Goal: Task Accomplishment & Management: Manage account settings

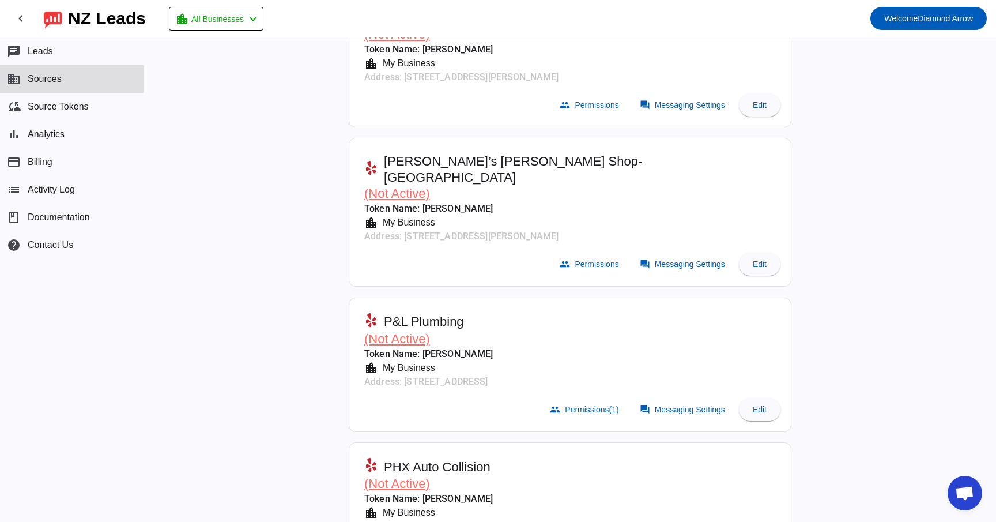
scroll to position [6051, 0]
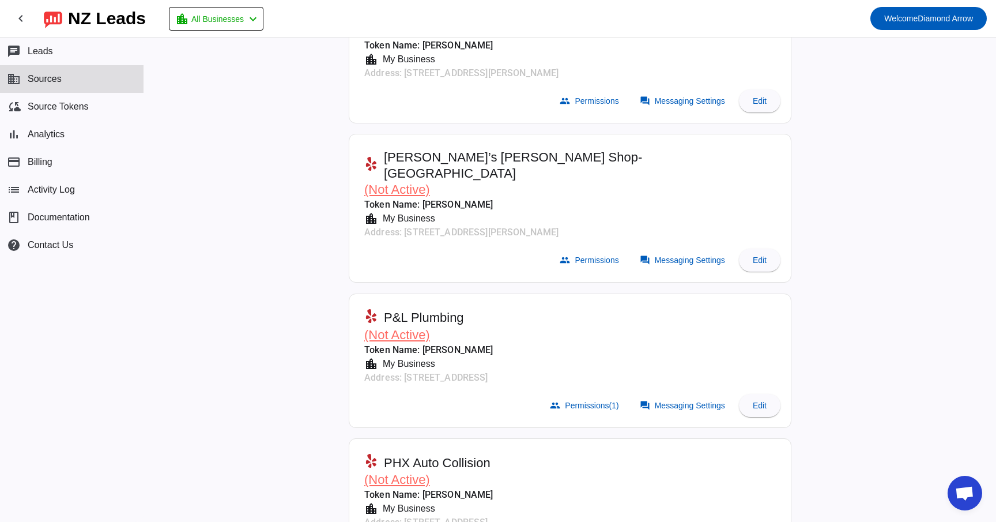
click at [412, 327] on span "(Not Active)" at bounding box center [397, 334] width 66 height 14
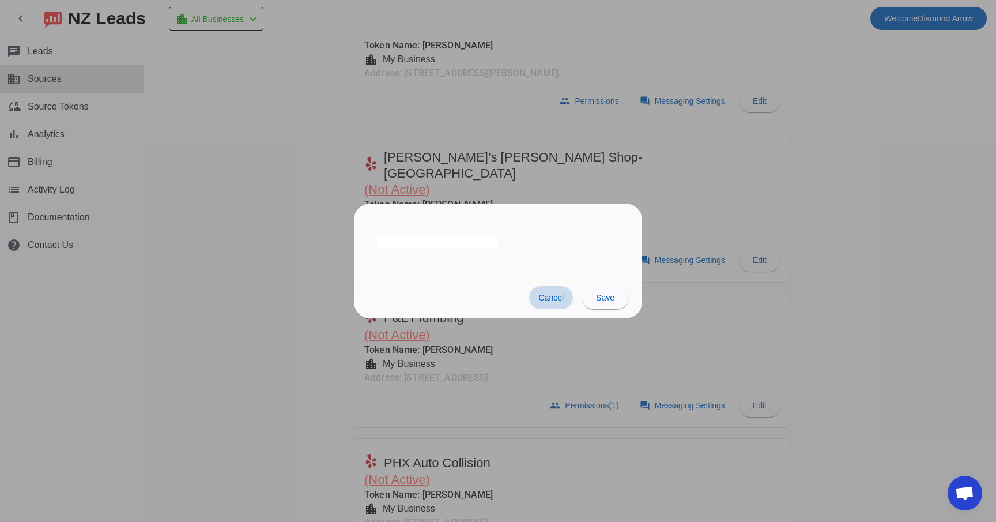
click at [555, 303] on span at bounding box center [551, 297] width 44 height 23
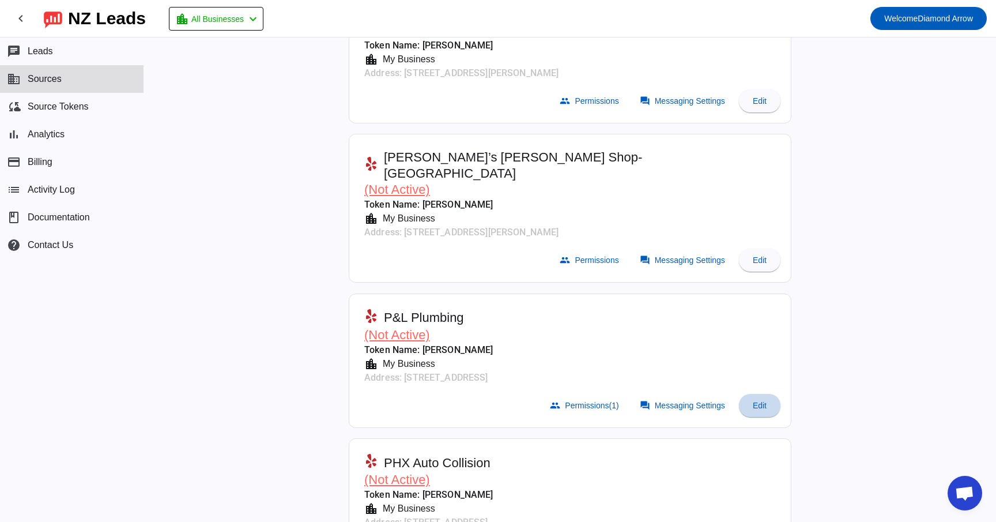
click at [753, 401] on span "Edit" at bounding box center [760, 405] width 14 height 9
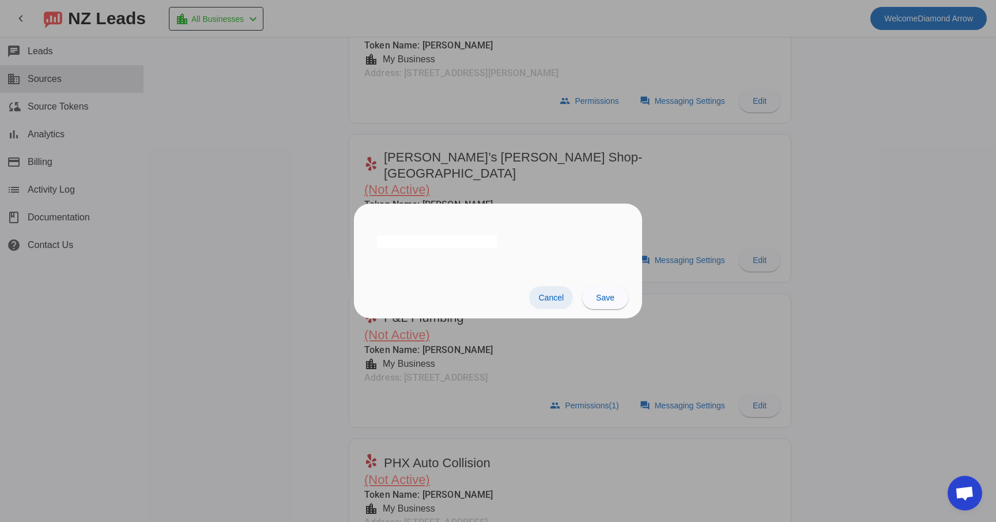
click at [548, 295] on span "Cancel" at bounding box center [550, 297] width 25 height 9
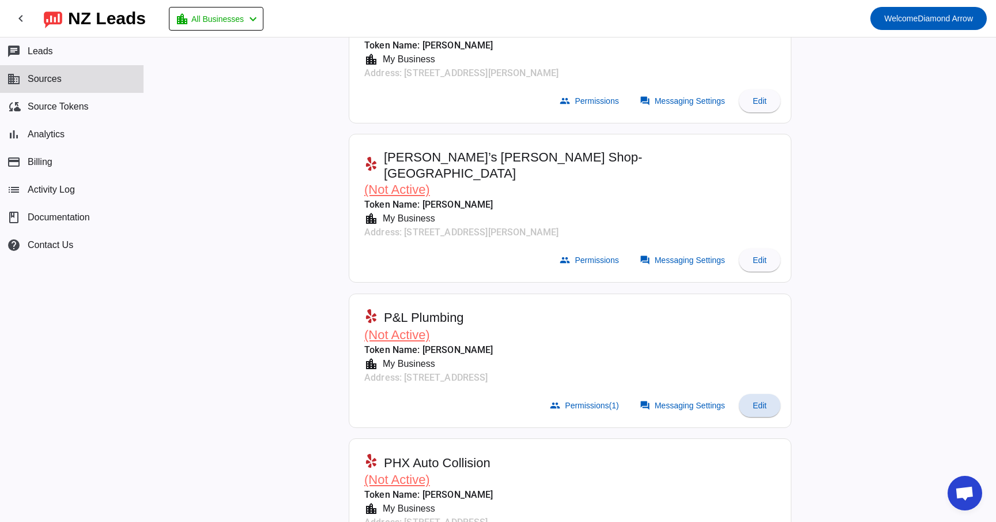
click at [559, 300] on mat-card-header "P&L Plumbing (Not Active) Token Name: [PERSON_NAME] location_city My Business A…" at bounding box center [570, 344] width 430 height 89
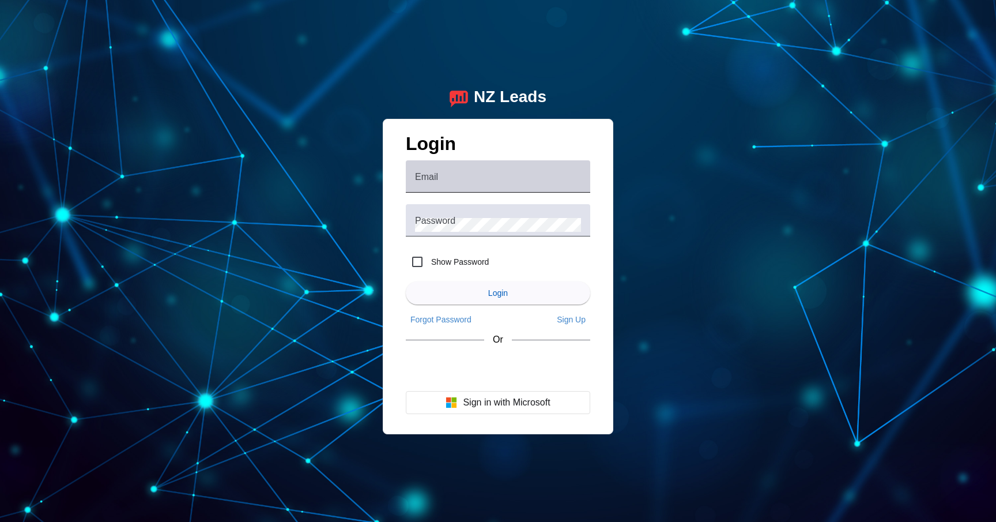
click at [460, 174] on div "Email" at bounding box center [498, 176] width 166 height 32
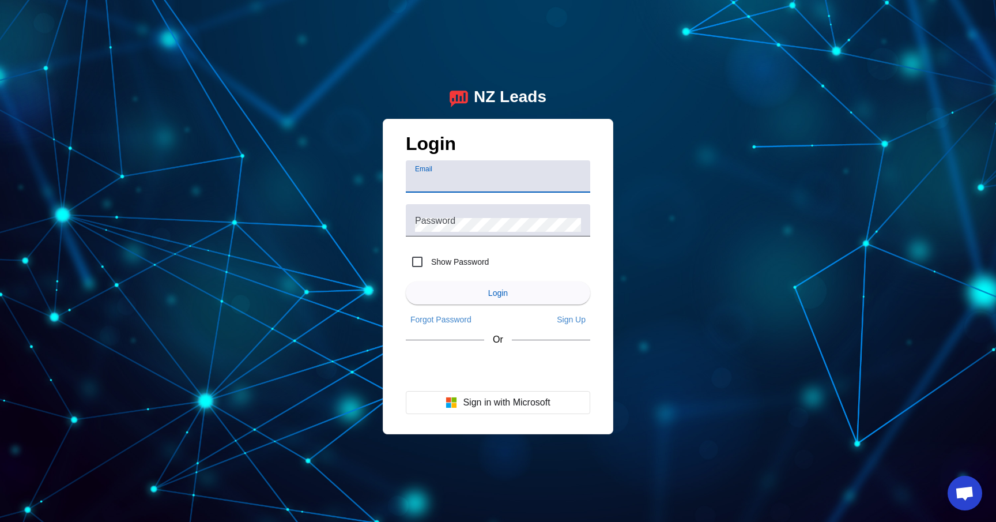
click at [446, 175] on input "Email" at bounding box center [498, 181] width 166 height 14
click at [440, 183] on input "Email" at bounding box center [498, 181] width 166 height 14
click at [439, 183] on input "Email" at bounding box center [498, 181] width 166 height 14
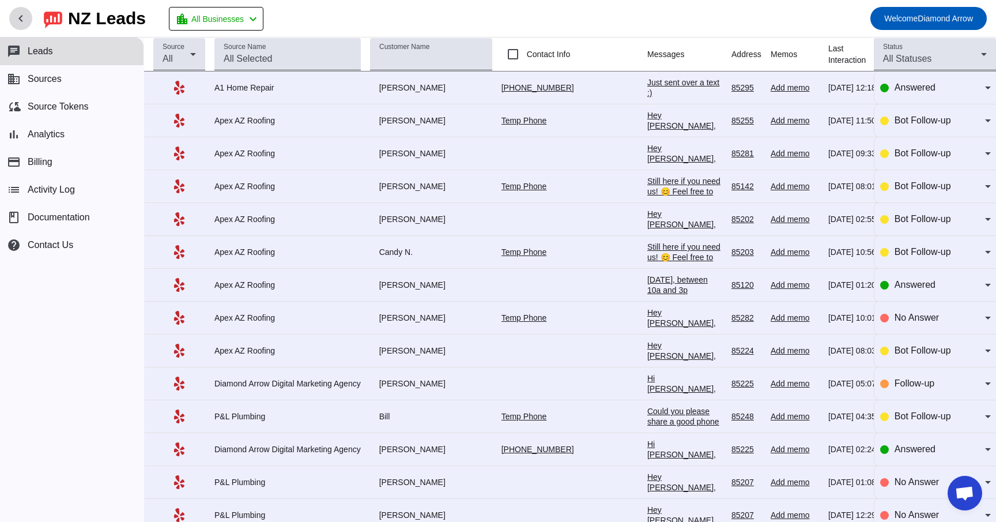
click at [21, 20] on mat-icon "chevron_left" at bounding box center [21, 19] width 14 height 14
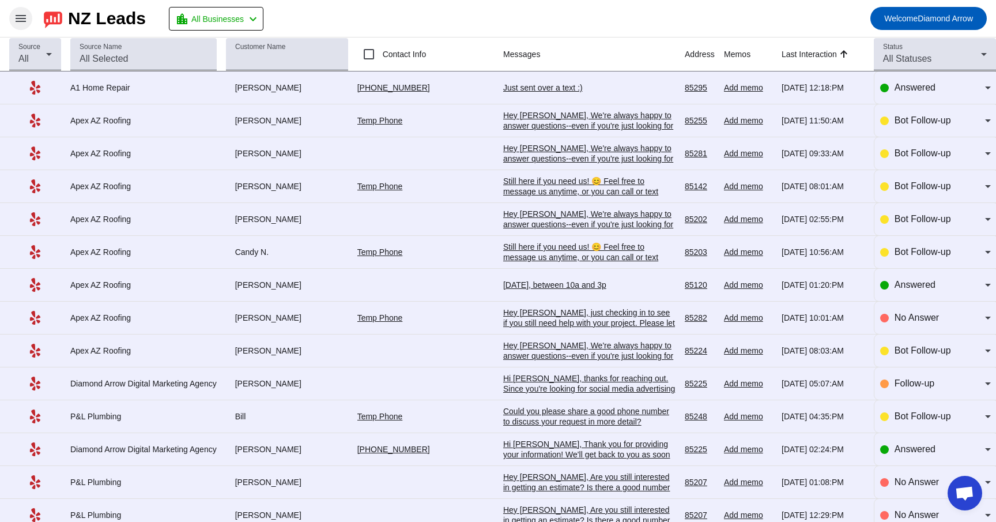
click at [21, 20] on mat-icon "menu" at bounding box center [21, 19] width 14 height 14
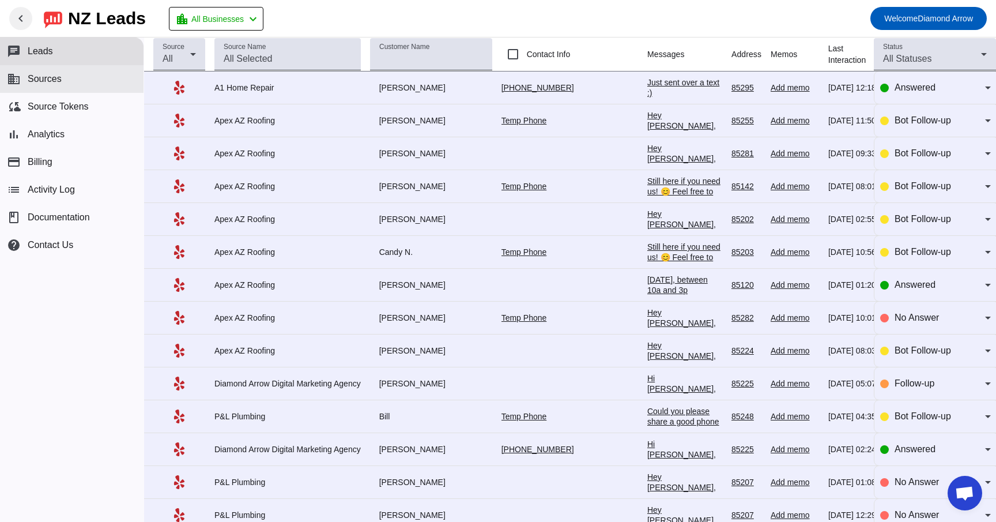
click at [47, 77] on span "Sources" at bounding box center [45, 79] width 34 height 10
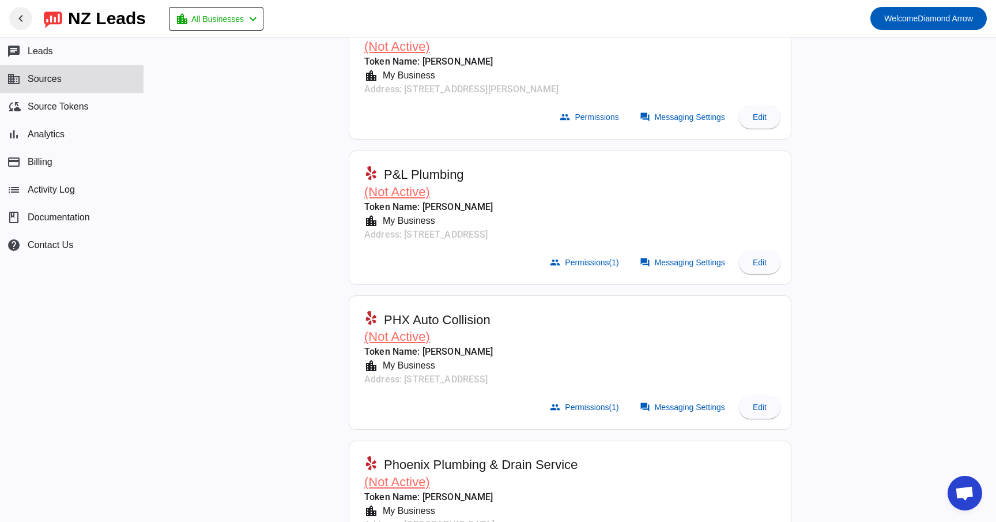
scroll to position [6198, 0]
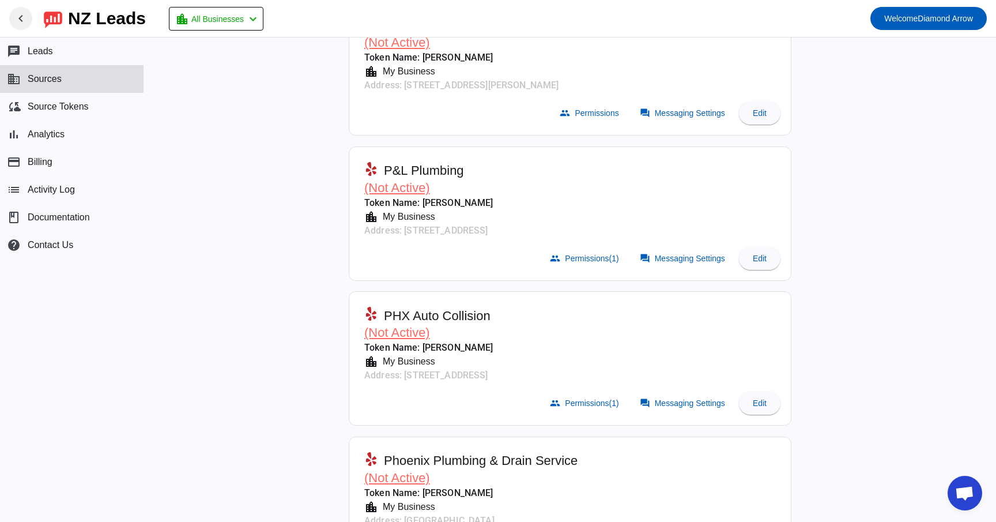
click at [428, 163] on span "P&L Plumbing" at bounding box center [424, 171] width 80 height 16
click at [409, 180] on span "(Not Active)" at bounding box center [397, 187] width 66 height 14
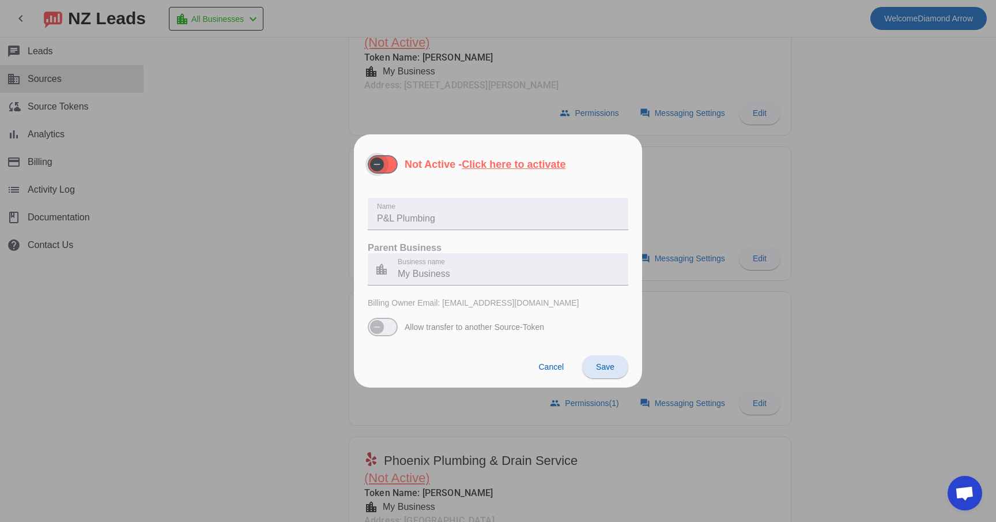
click at [389, 159] on span "button" at bounding box center [383, 164] width 30 height 18
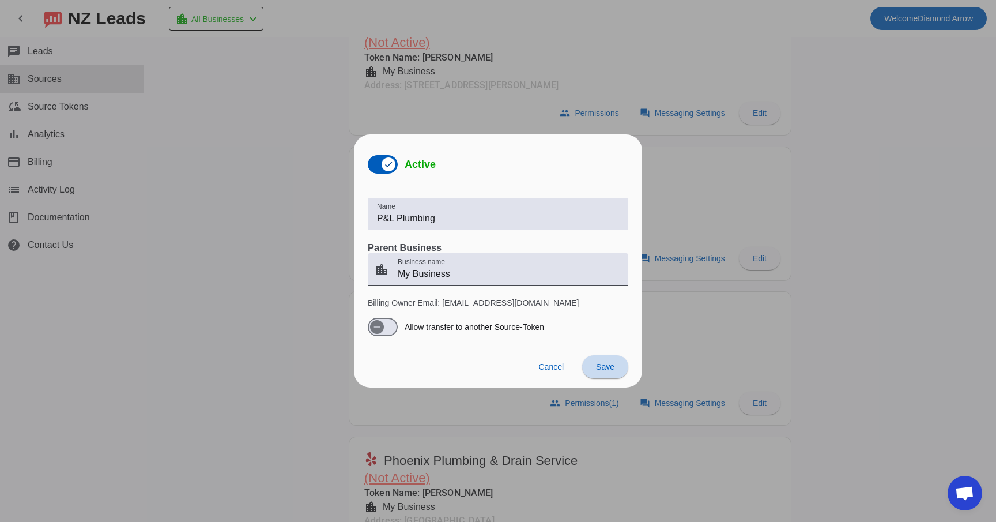
click at [612, 367] on span "Save" at bounding box center [605, 366] width 18 height 9
